Goal: Information Seeking & Learning: Check status

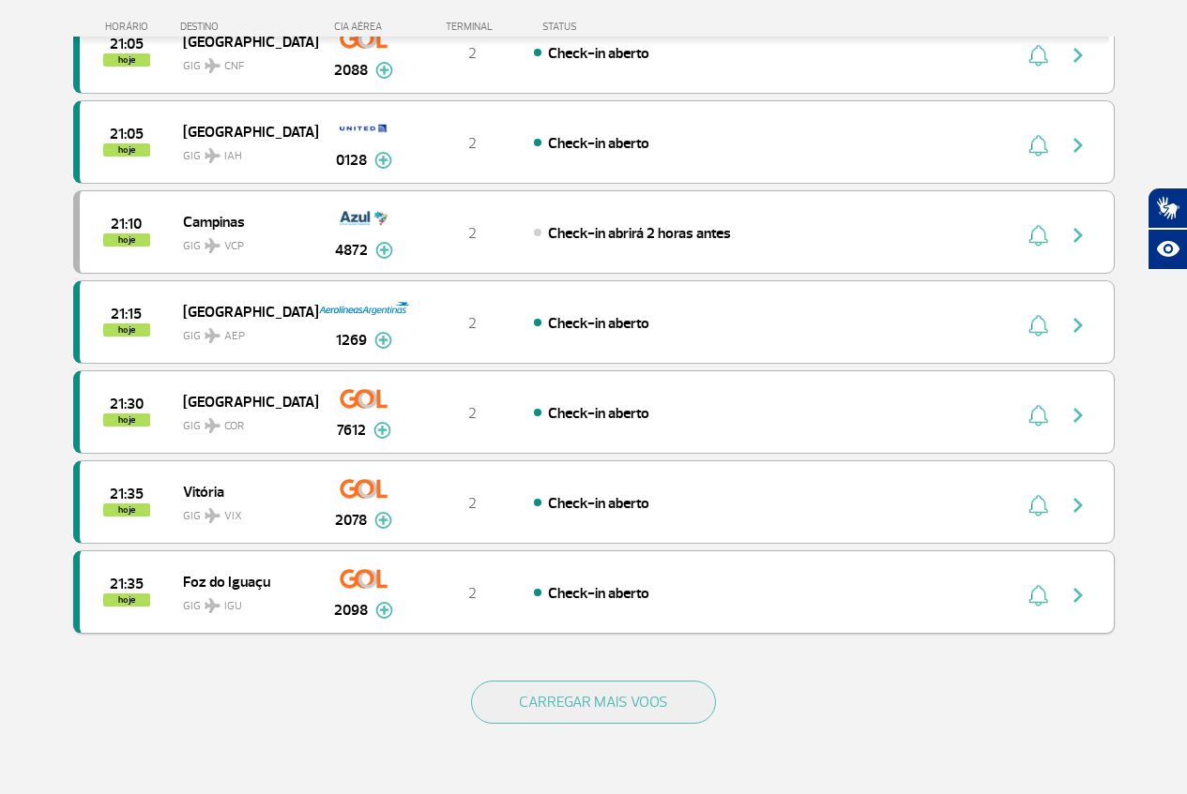
scroll to position [1746, 0]
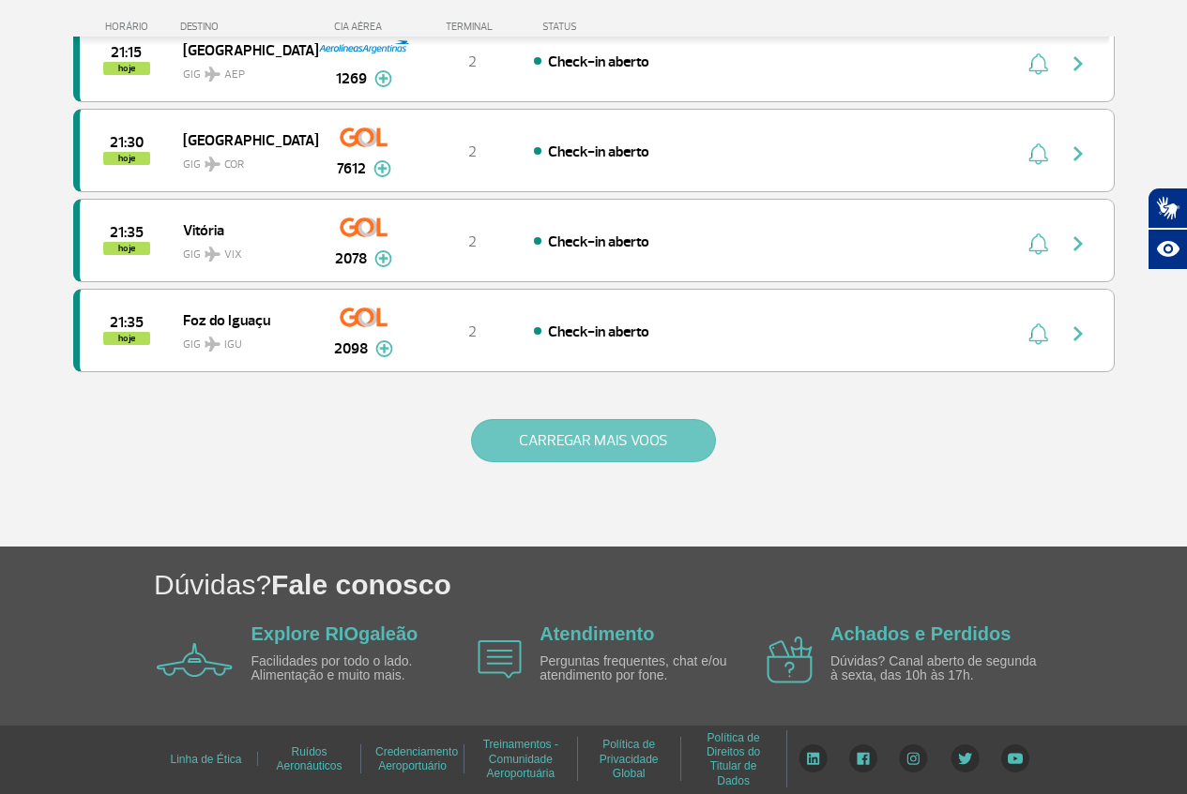
click at [528, 446] on button "CARREGAR MAIS VOOS" at bounding box center [593, 440] width 245 height 43
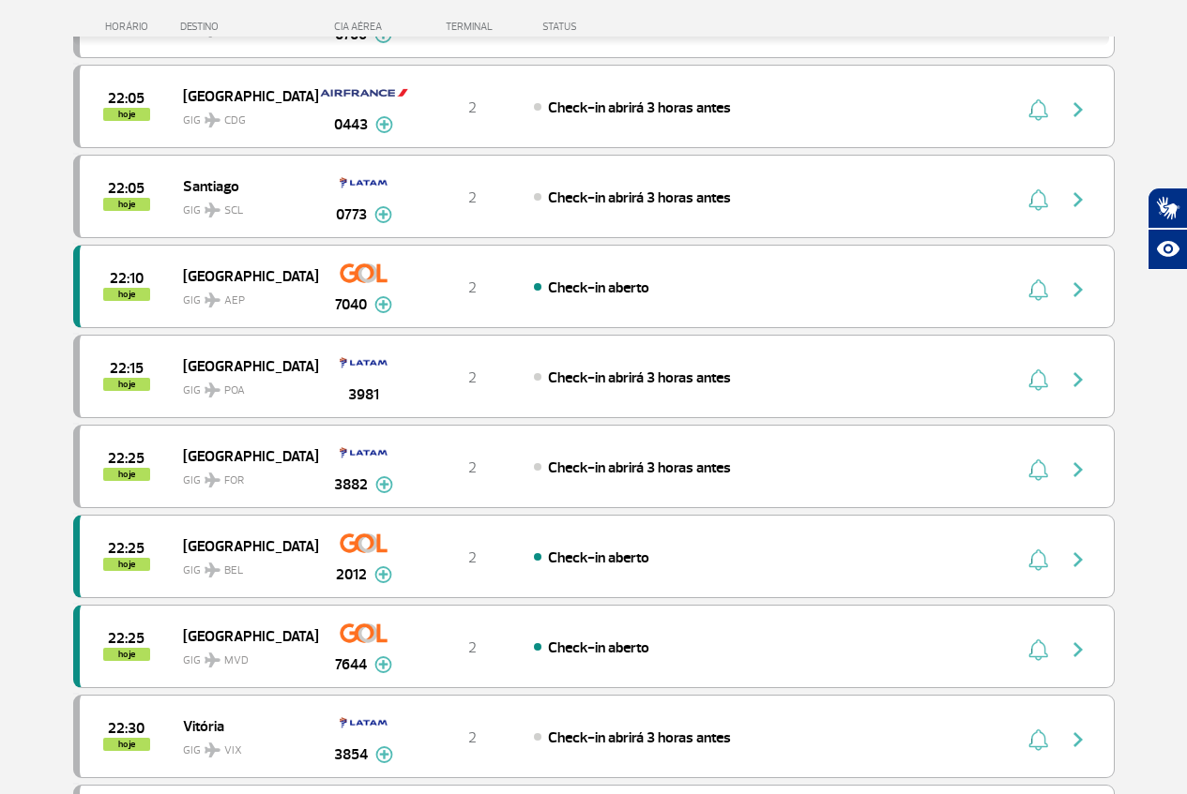
scroll to position [3427, 0]
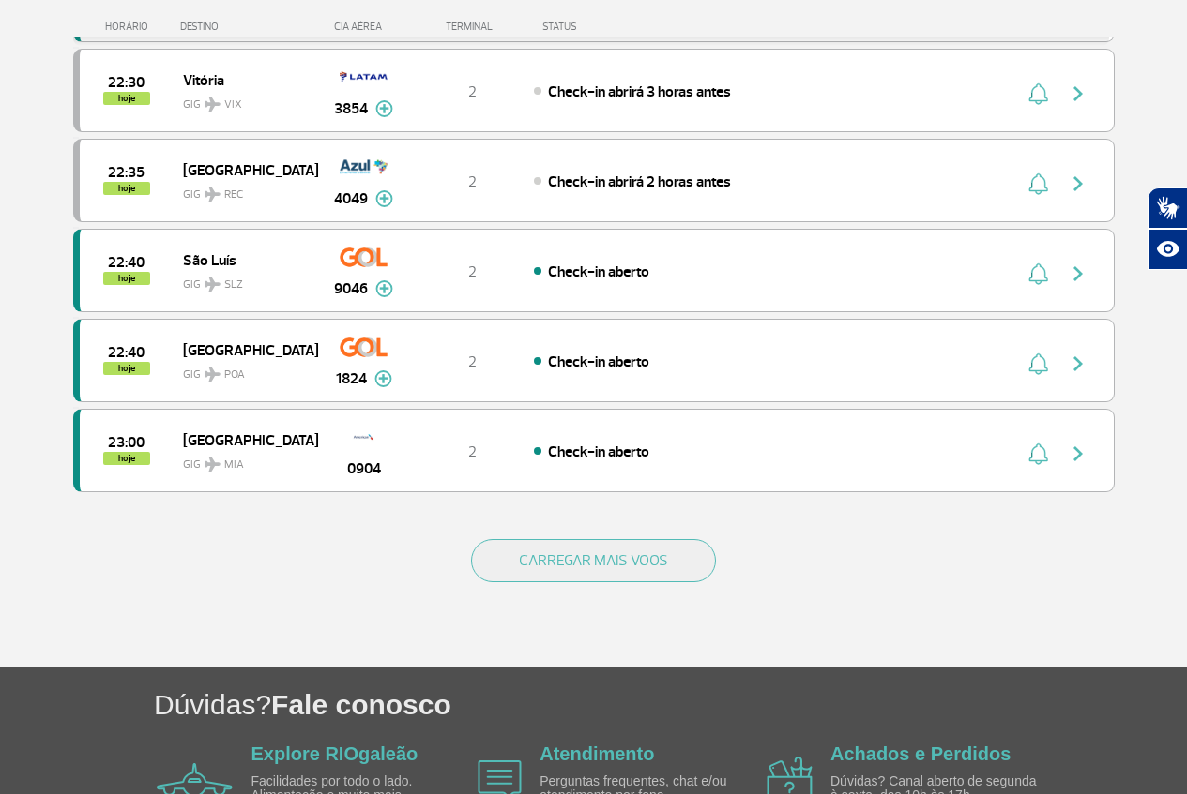
click at [552, 582] on div "CARREGAR MAIS VOOS" at bounding box center [593, 591] width 1041 height 151
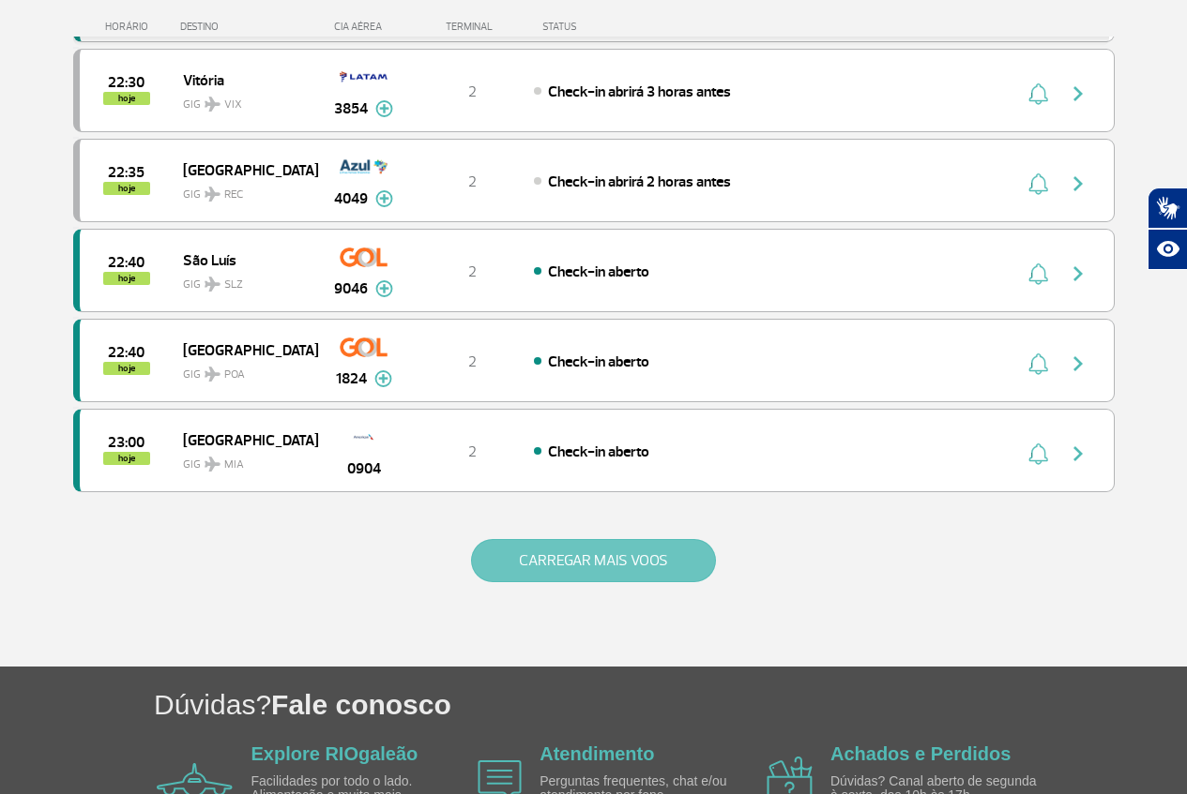
click at [511, 574] on button "CARREGAR MAIS VOOS" at bounding box center [593, 560] width 245 height 43
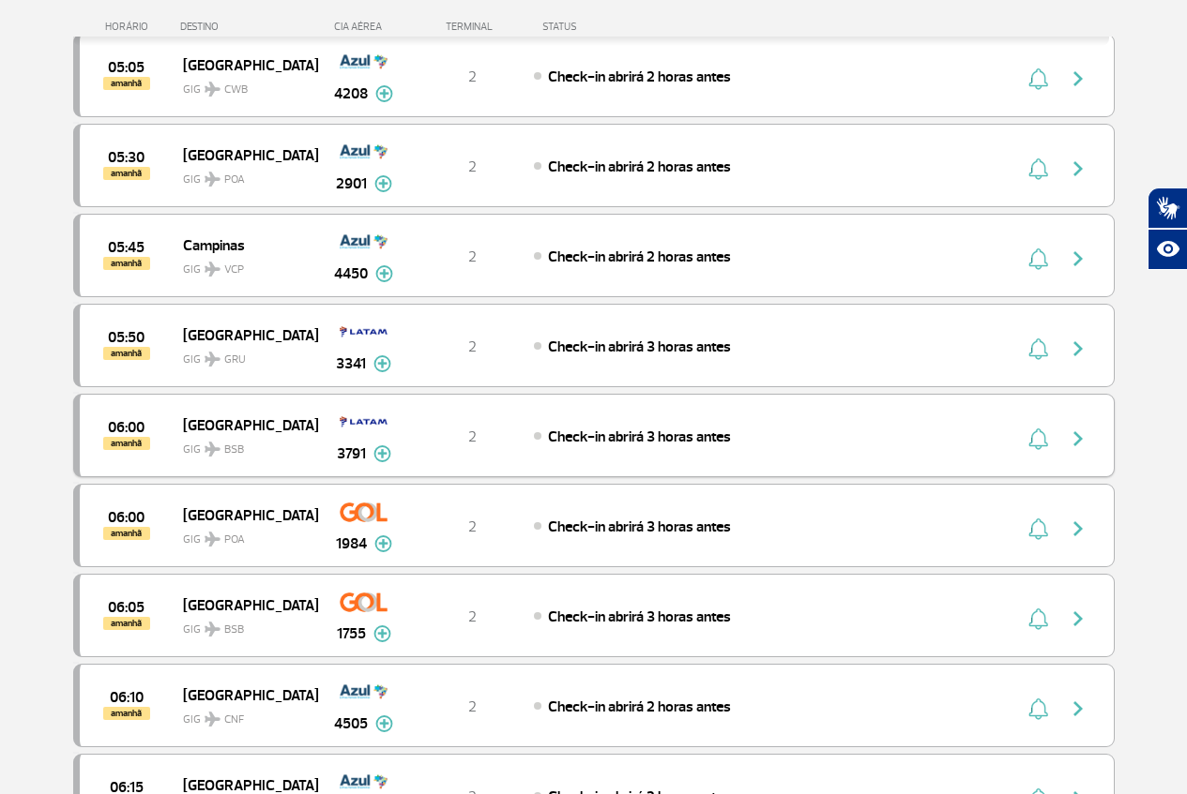
scroll to position [4874, 0]
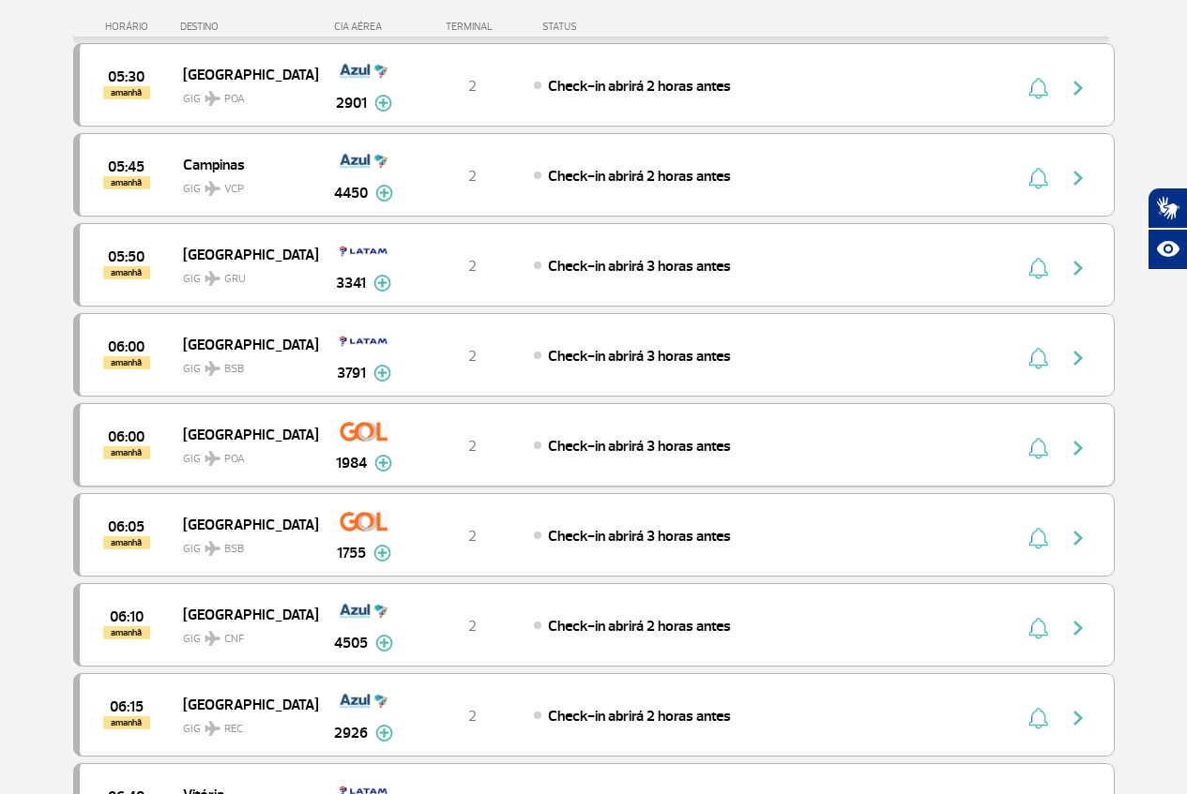
click at [1081, 447] on img "button" at bounding box center [1077, 448] width 23 height 23
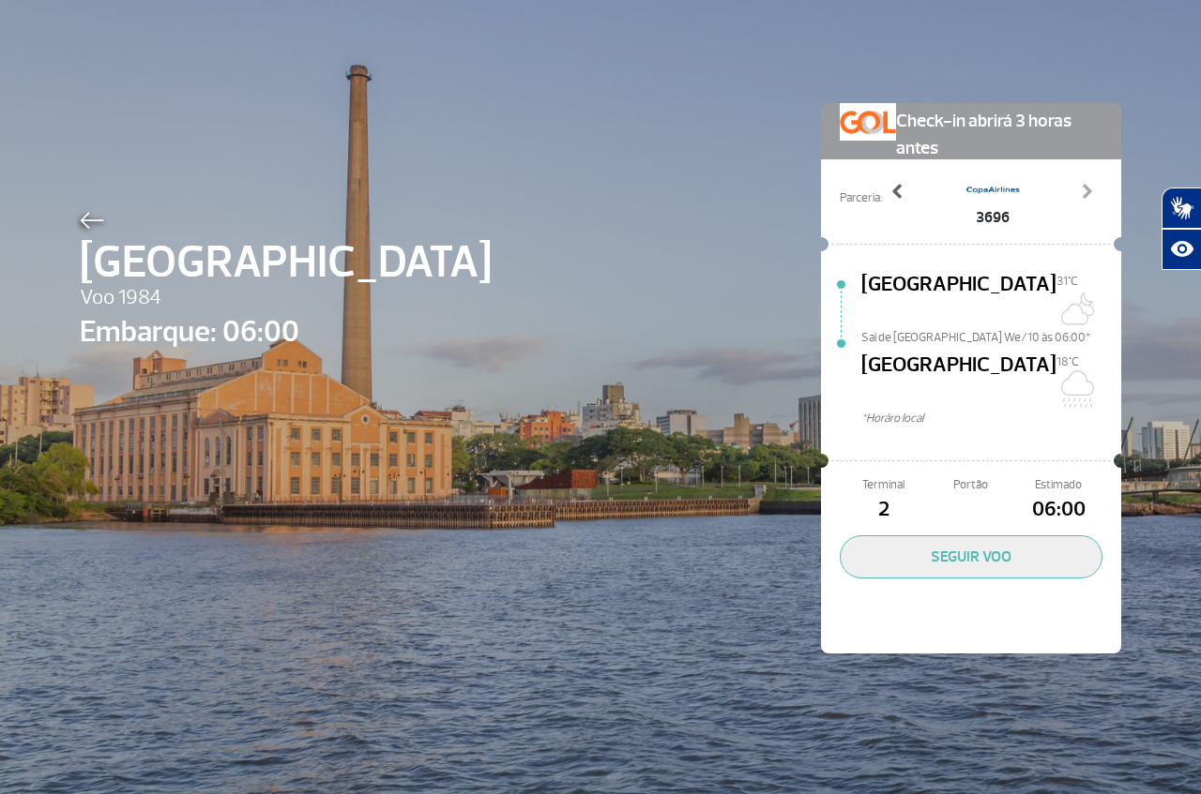
click at [891, 192] on span at bounding box center [897, 191] width 19 height 19
click at [888, 192] on span at bounding box center [897, 191] width 19 height 19
click at [888, 193] on span at bounding box center [897, 191] width 19 height 19
click at [888, 194] on span at bounding box center [897, 191] width 19 height 19
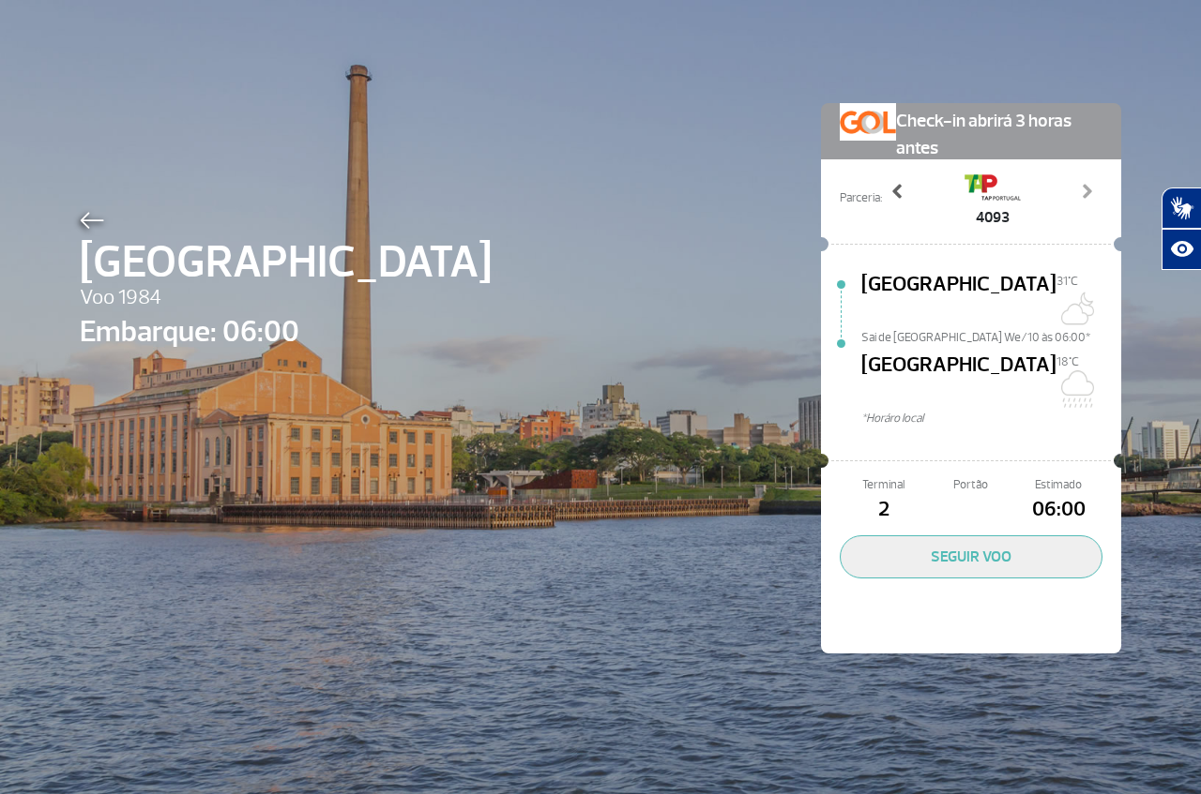
click at [893, 194] on span at bounding box center [897, 191] width 19 height 19
click at [898, 189] on span at bounding box center [897, 191] width 19 height 19
click at [900, 192] on link "Previous" at bounding box center [897, 205] width 33 height 47
click at [83, 225] on img at bounding box center [92, 220] width 24 height 17
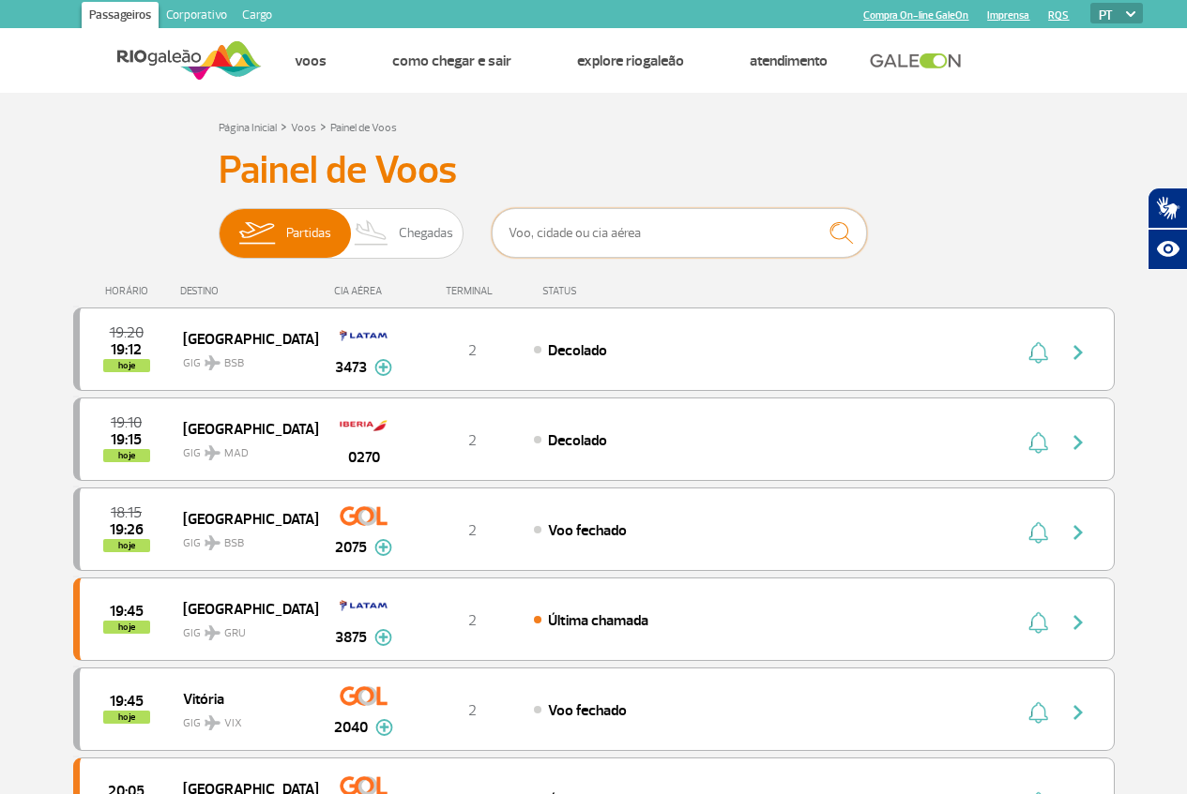
click at [570, 240] on input "text" at bounding box center [678, 233] width 375 height 50
click at [573, 239] on input "text" at bounding box center [678, 233] width 375 height 50
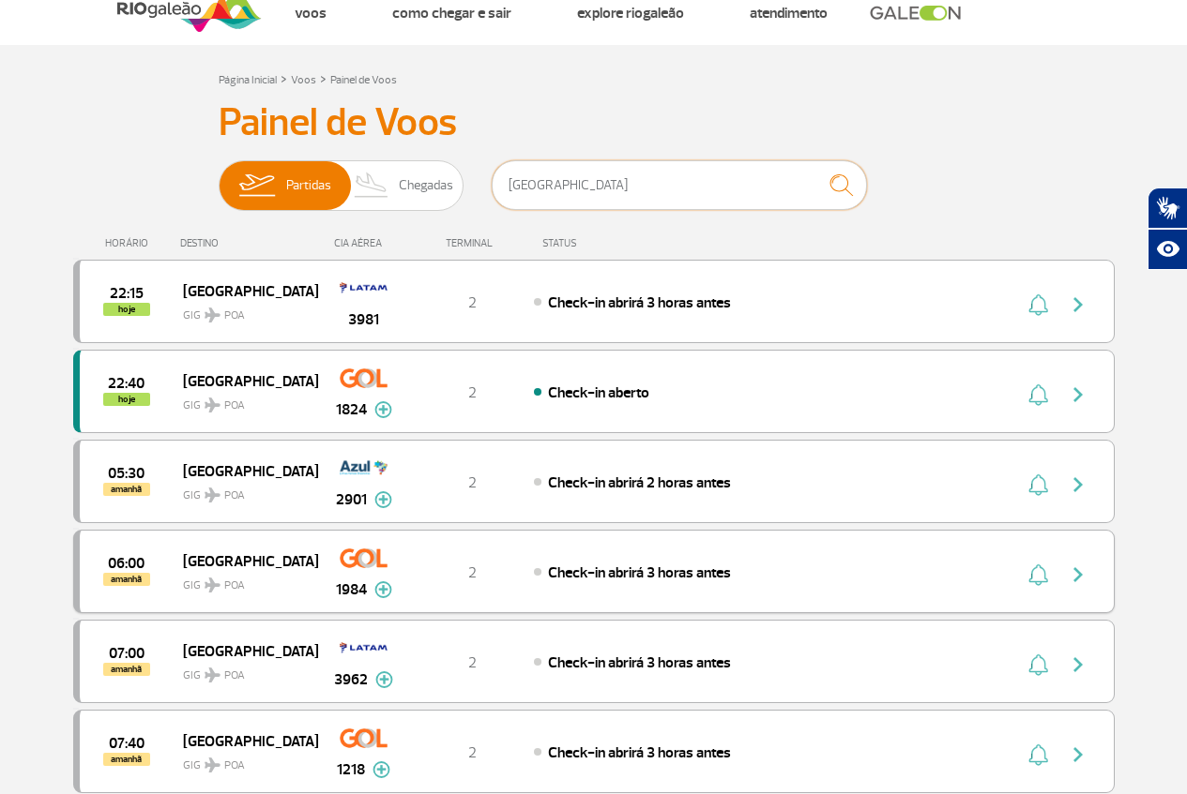
scroll to position [49, 0]
type input "[GEOGRAPHIC_DATA]"
click at [1071, 572] on img "button" at bounding box center [1077, 574] width 23 height 23
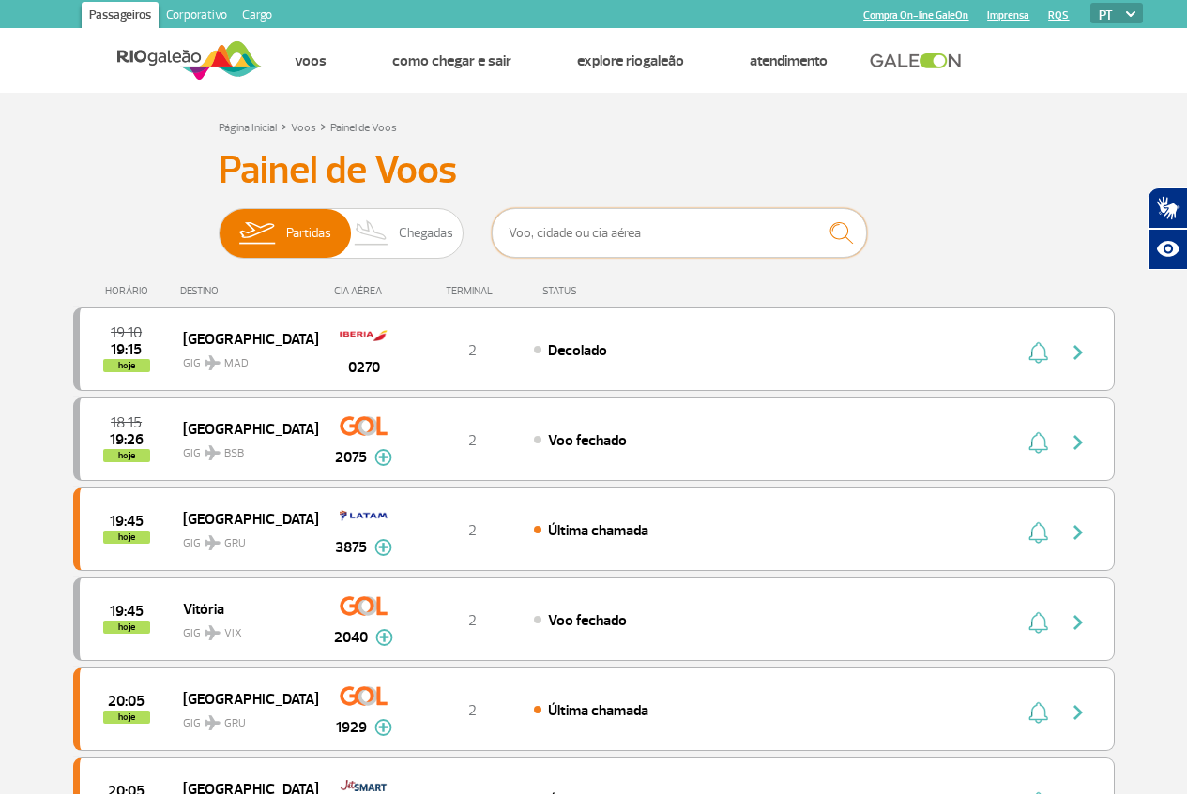
click at [560, 244] on input "text" at bounding box center [678, 233] width 375 height 50
type input "[GEOGRAPHIC_DATA]"
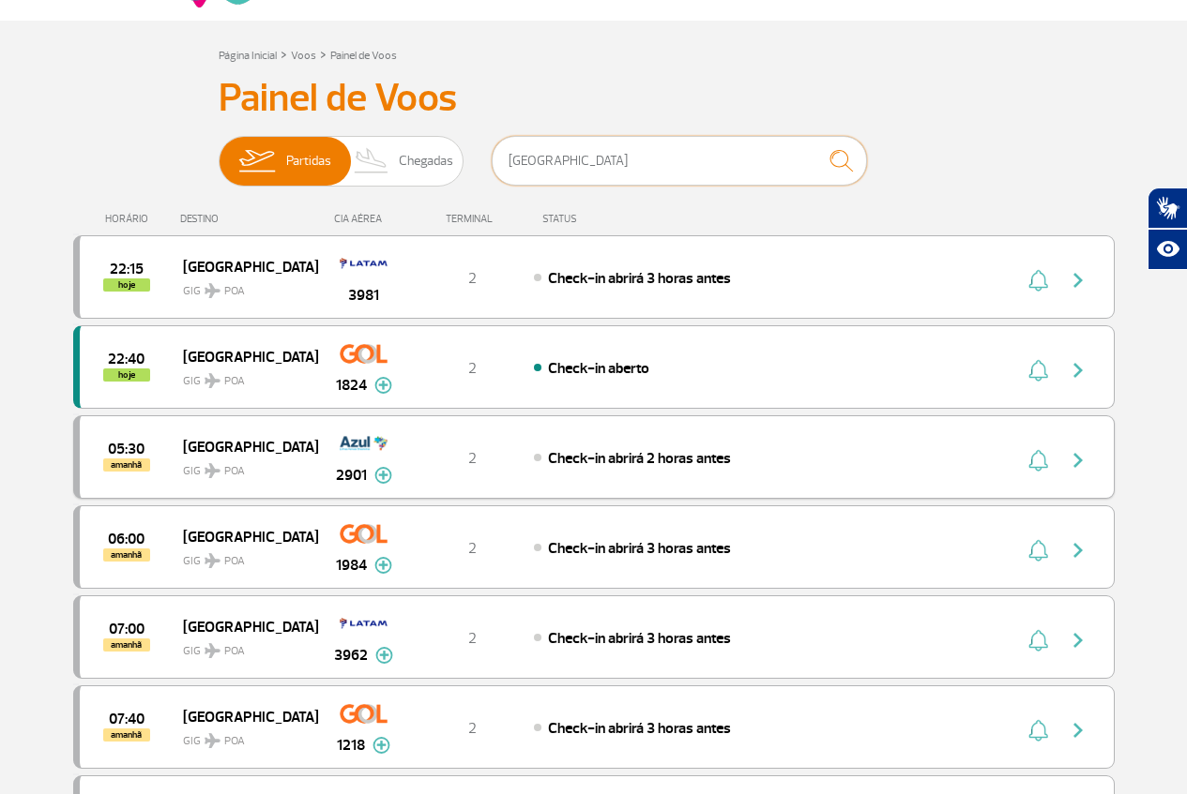
scroll to position [80, 0]
